Goal: Transaction & Acquisition: Download file/media

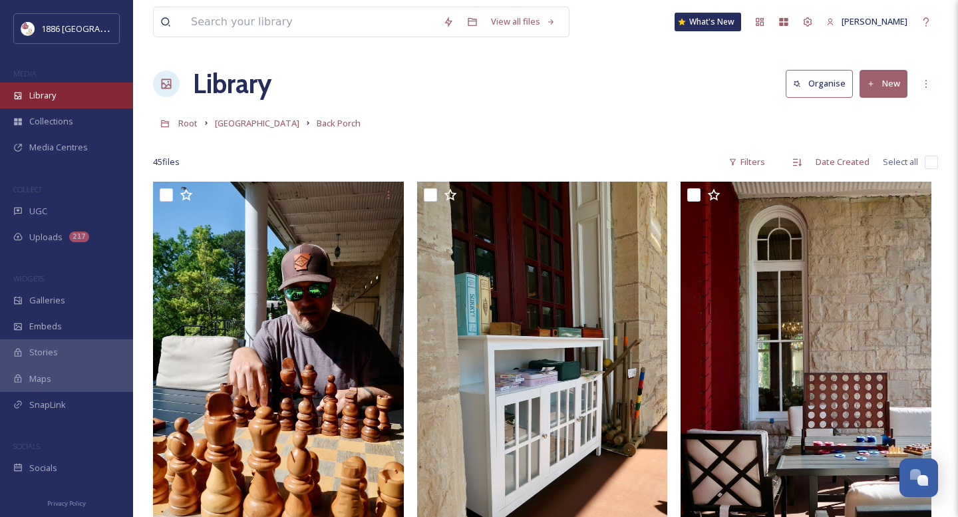
scroll to position [1736, 0]
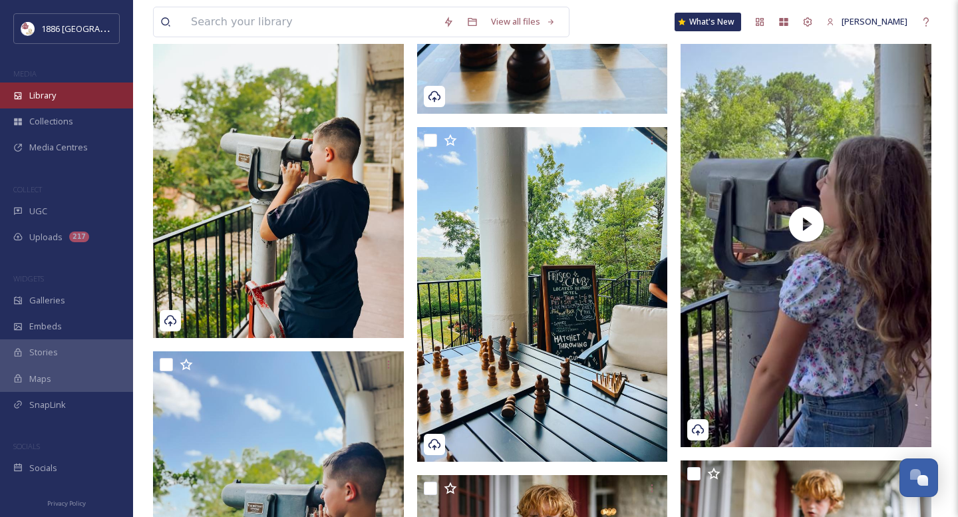
click at [56, 98] on span "Library" at bounding box center [42, 95] width 27 height 13
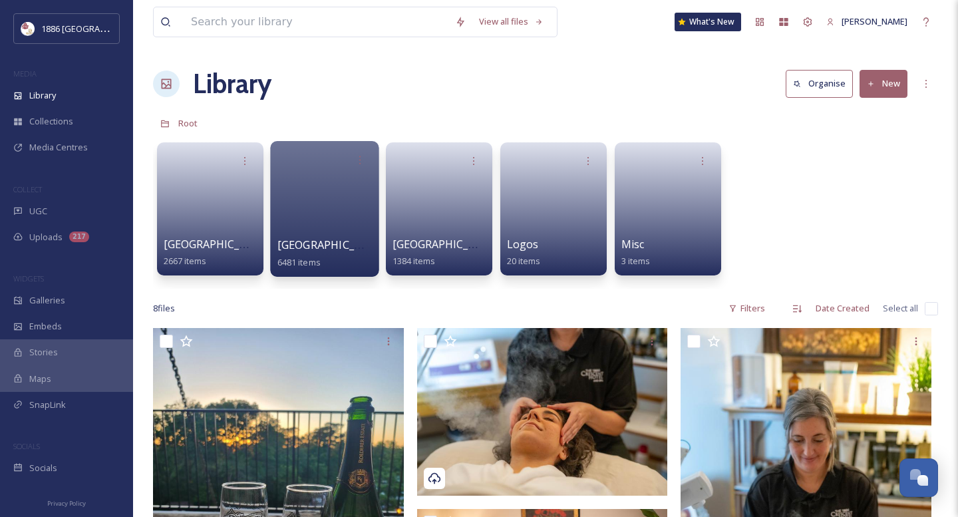
click at [271, 242] on div "[GEOGRAPHIC_DATA] 6481 items" at bounding box center [324, 209] width 108 height 136
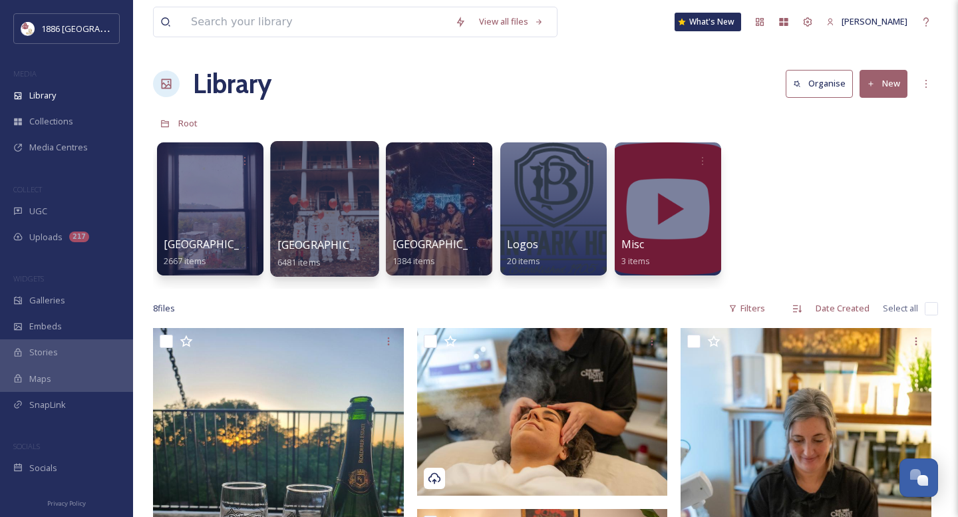
click at [317, 243] on span "[GEOGRAPHIC_DATA]" at bounding box center [331, 244] width 109 height 15
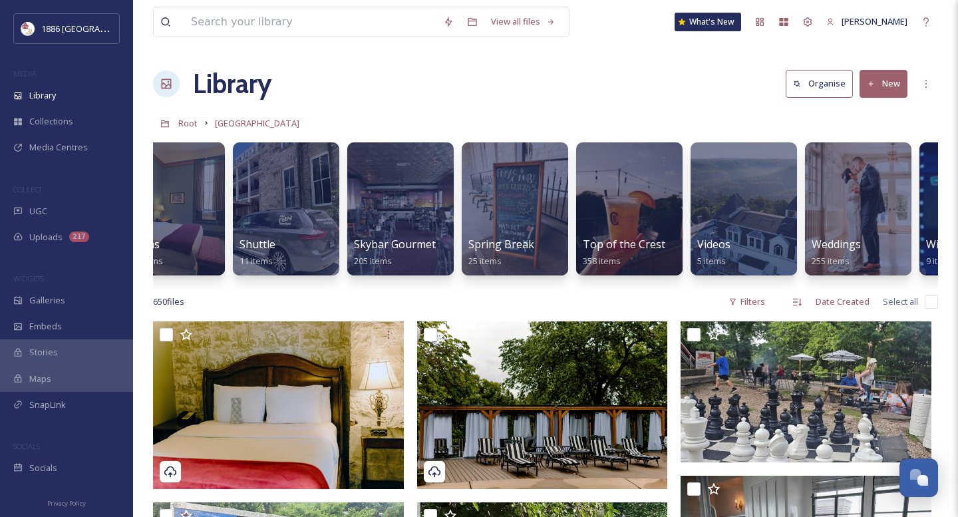
scroll to position [0, 2557]
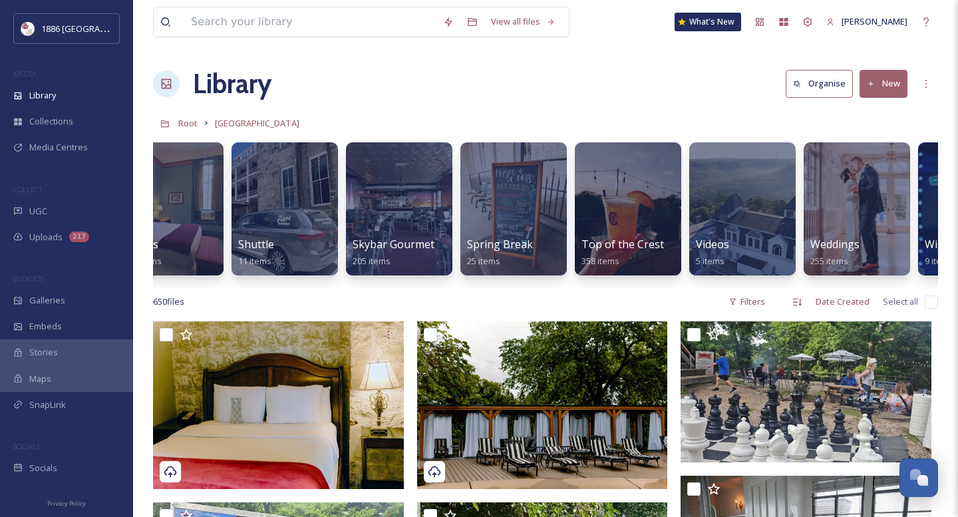
click at [640, 228] on div at bounding box center [628, 208] width 106 height 133
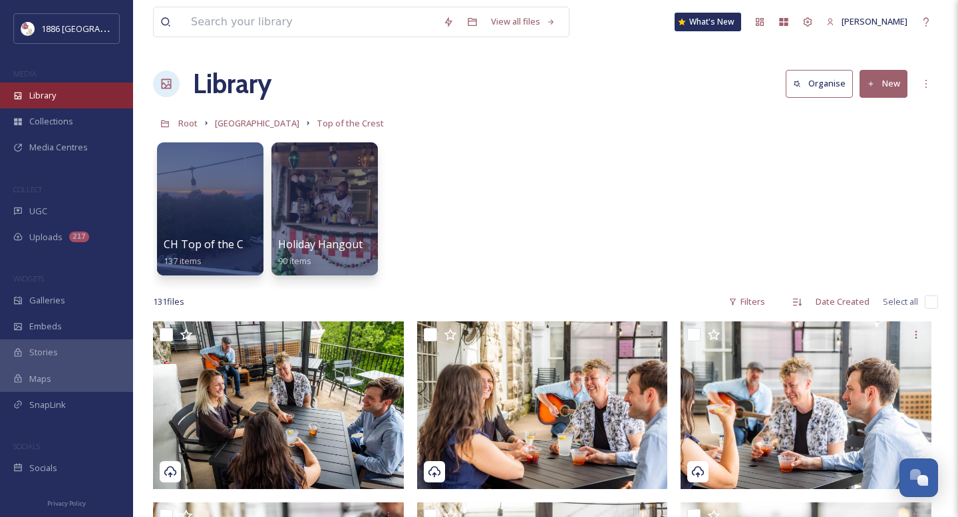
click at [39, 96] on span "Library" at bounding box center [42, 95] width 27 height 13
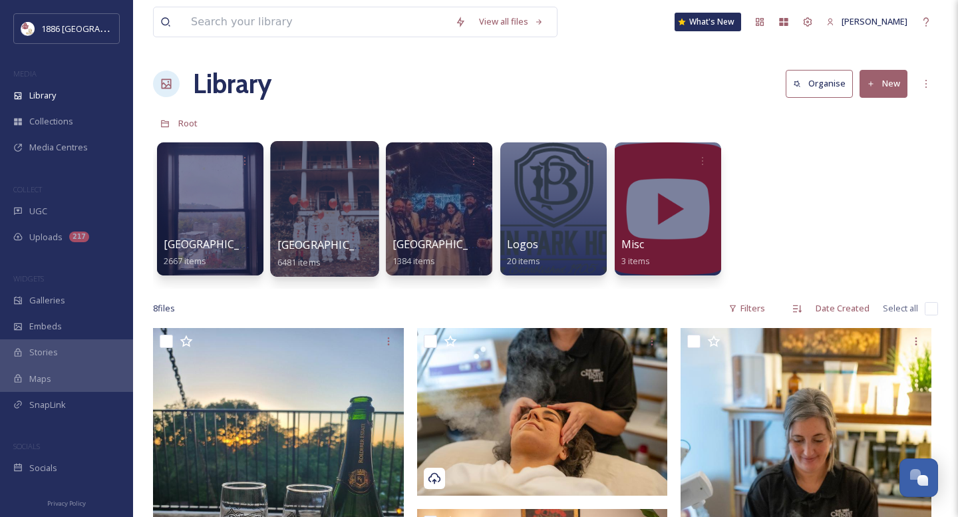
click at [345, 237] on div "[GEOGRAPHIC_DATA] 6481 items" at bounding box center [324, 253] width 95 height 33
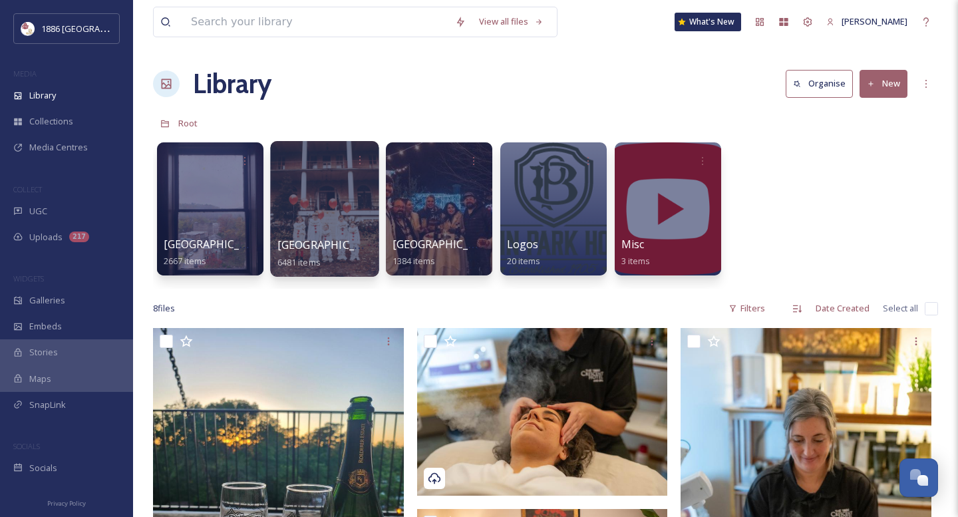
click at [343, 239] on span "[GEOGRAPHIC_DATA]" at bounding box center [331, 244] width 109 height 15
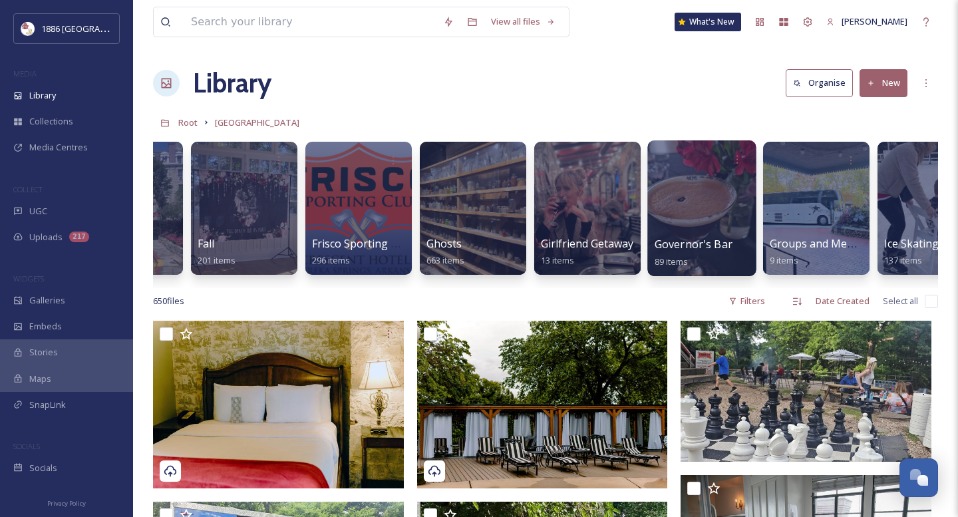
scroll to position [0, 1002]
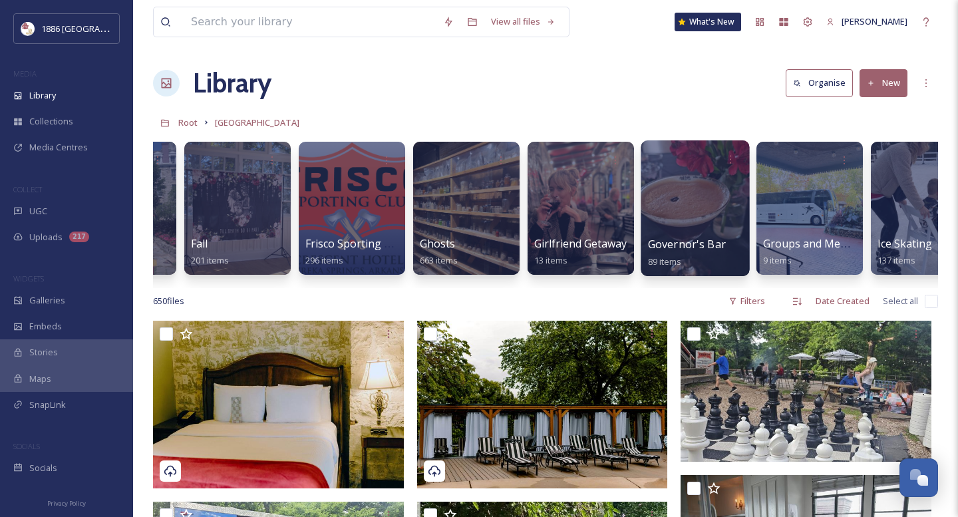
click at [698, 239] on span "Governor's Bar" at bounding box center [687, 244] width 78 height 15
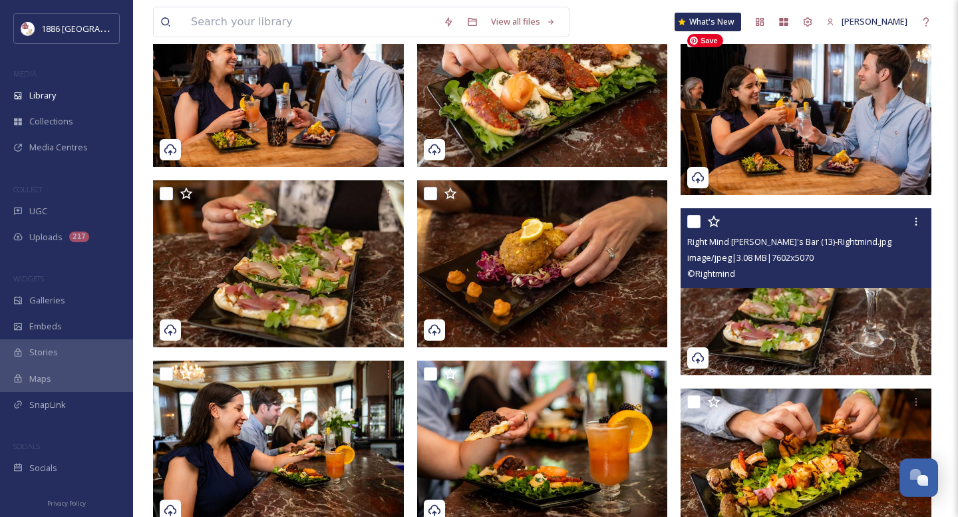
scroll to position [559, 0]
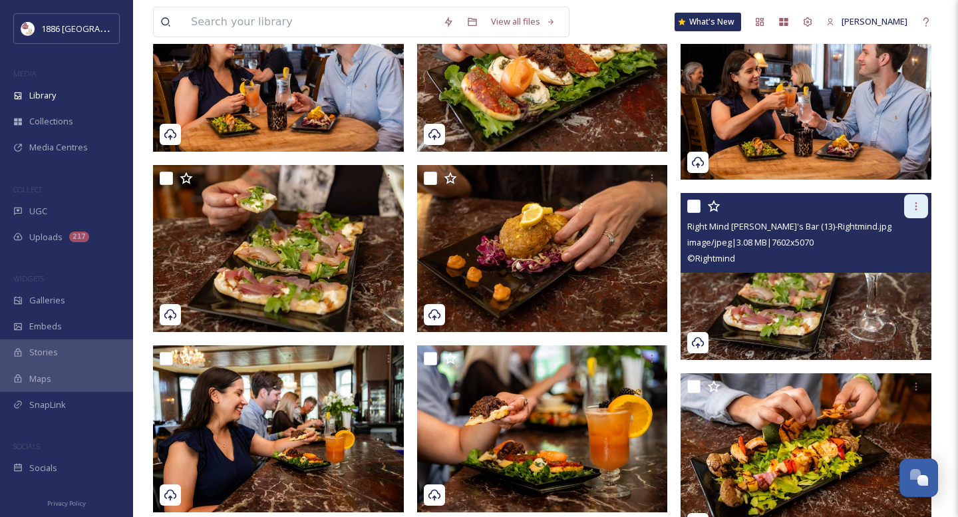
click at [923, 204] on div at bounding box center [916, 206] width 24 height 24
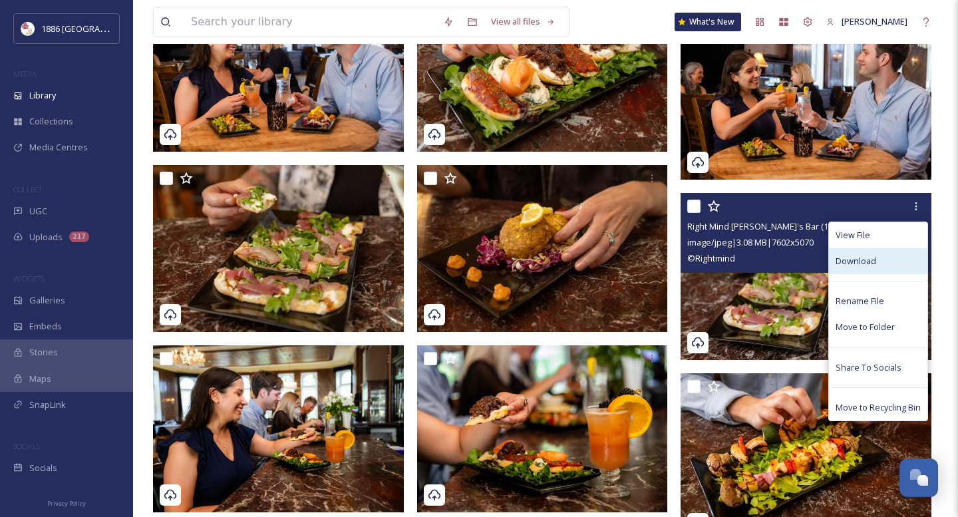
click at [898, 253] on div "Download" at bounding box center [878, 261] width 98 height 26
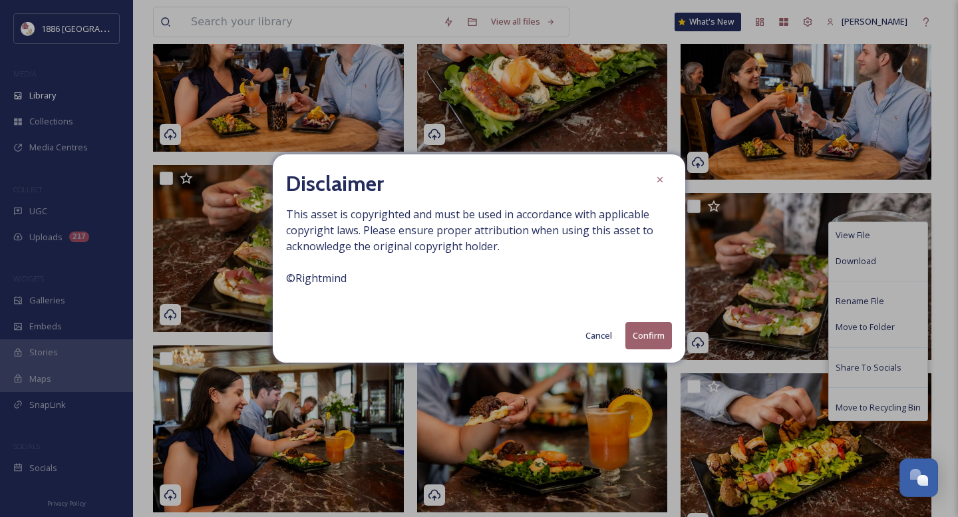
click at [652, 338] on button "Confirm" at bounding box center [648, 335] width 47 height 27
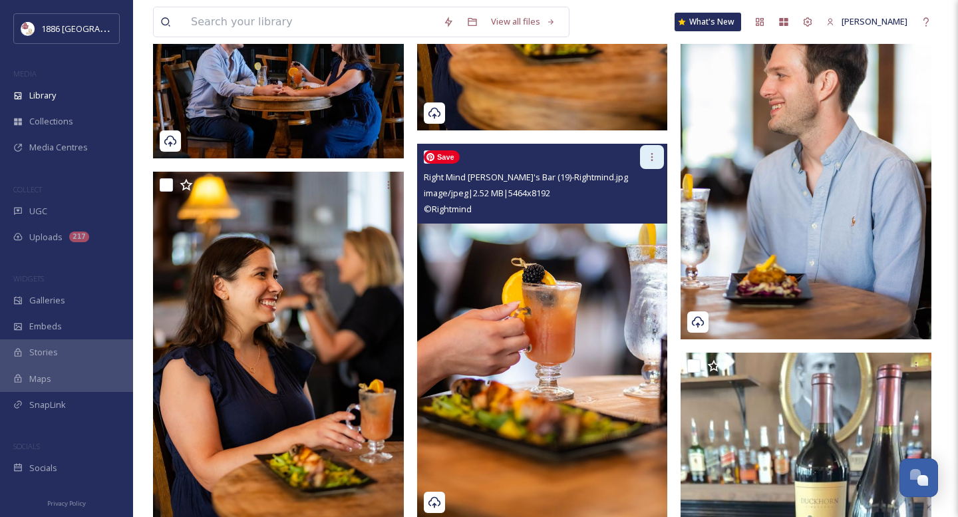
scroll to position [1867, 0]
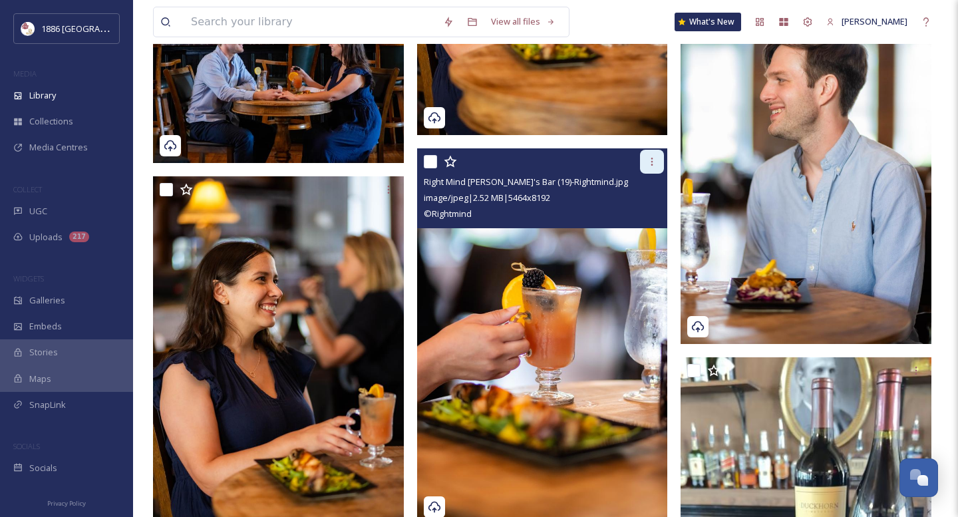
click at [655, 160] on icon at bounding box center [651, 161] width 11 height 11
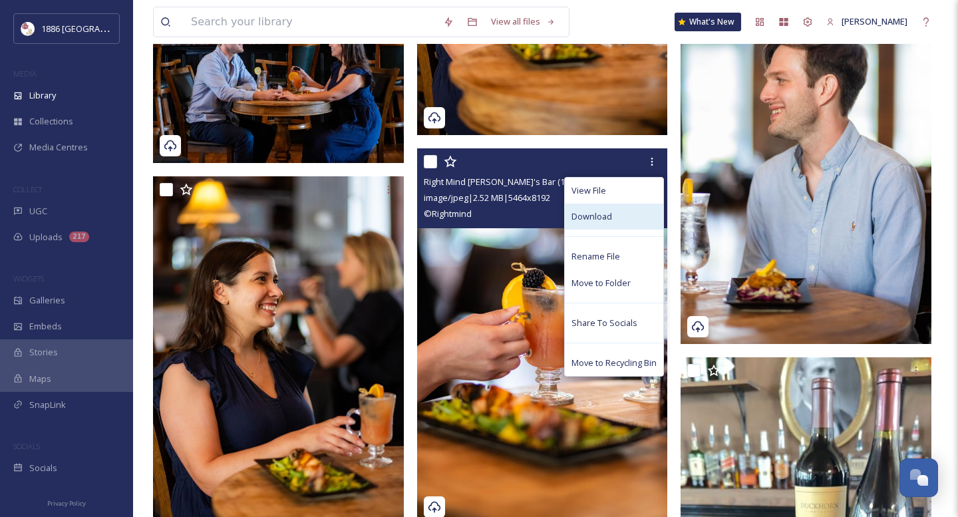
click at [634, 221] on div "Download" at bounding box center [614, 217] width 98 height 26
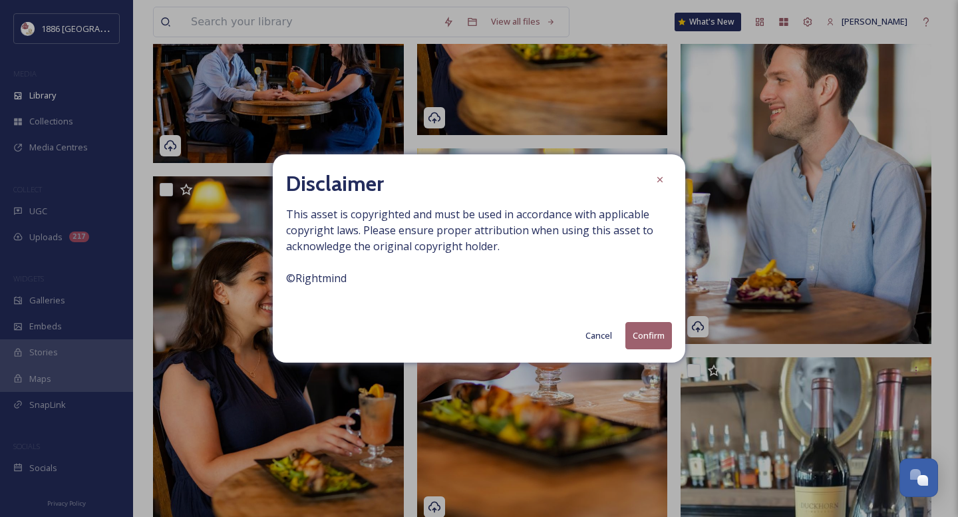
click at [648, 338] on button "Confirm" at bounding box center [648, 335] width 47 height 27
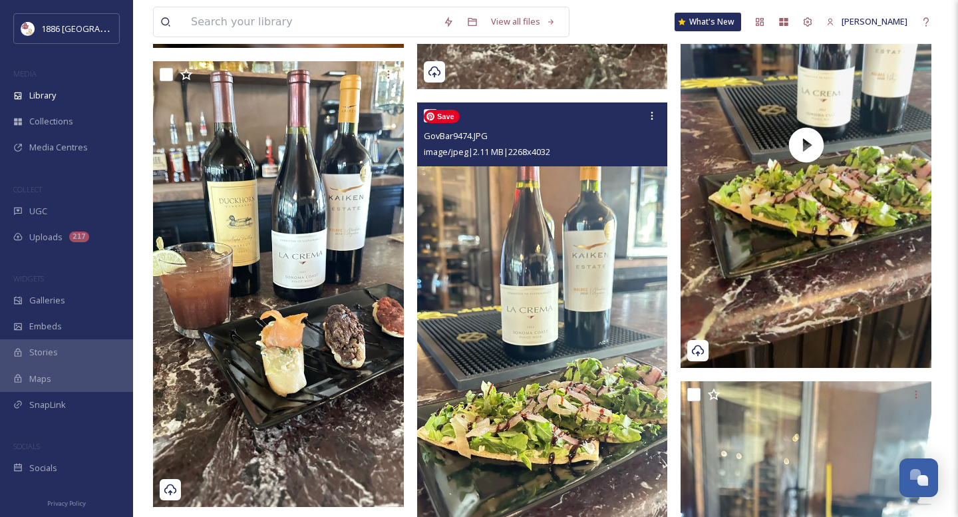
scroll to position [2762, 0]
